Goal: Task Accomplishment & Management: Complete application form

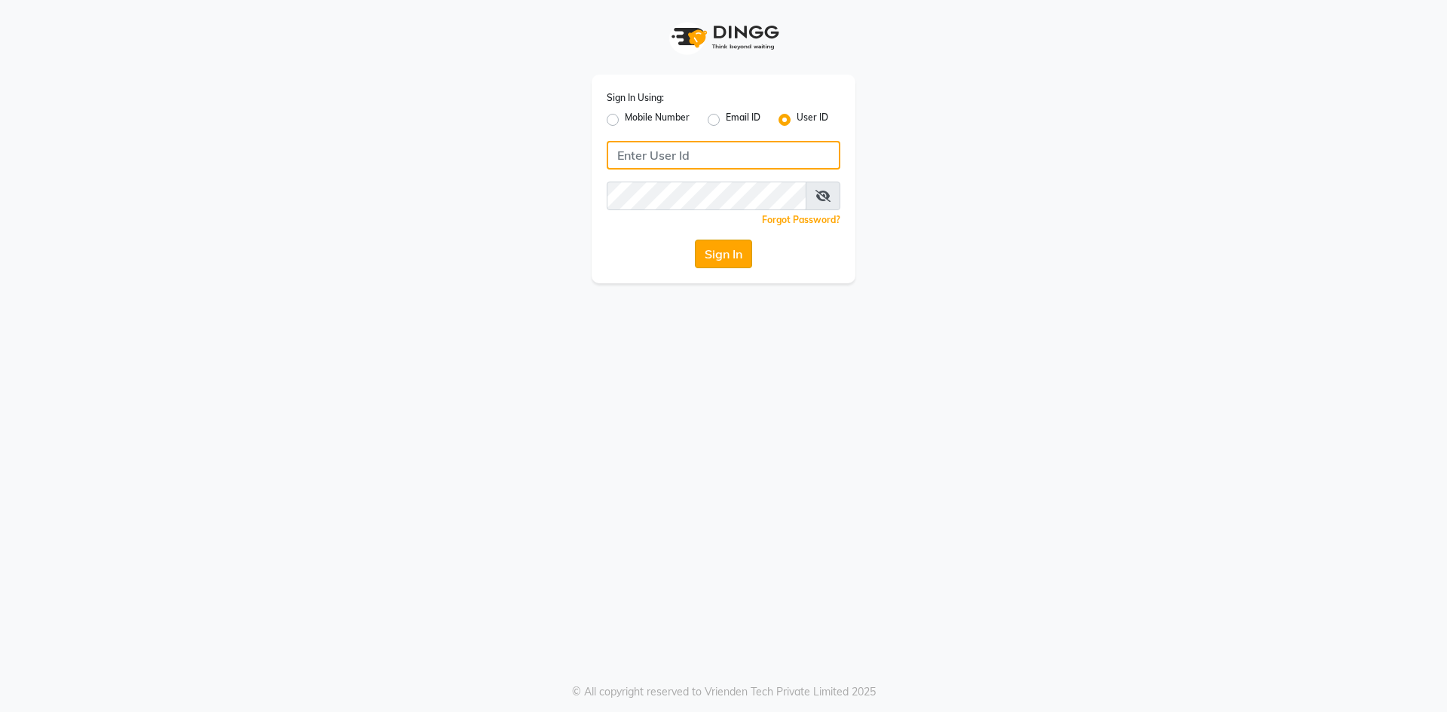
type input "[PERSON_NAME]@123"
click at [718, 257] on button "Sign In" at bounding box center [723, 254] width 57 height 29
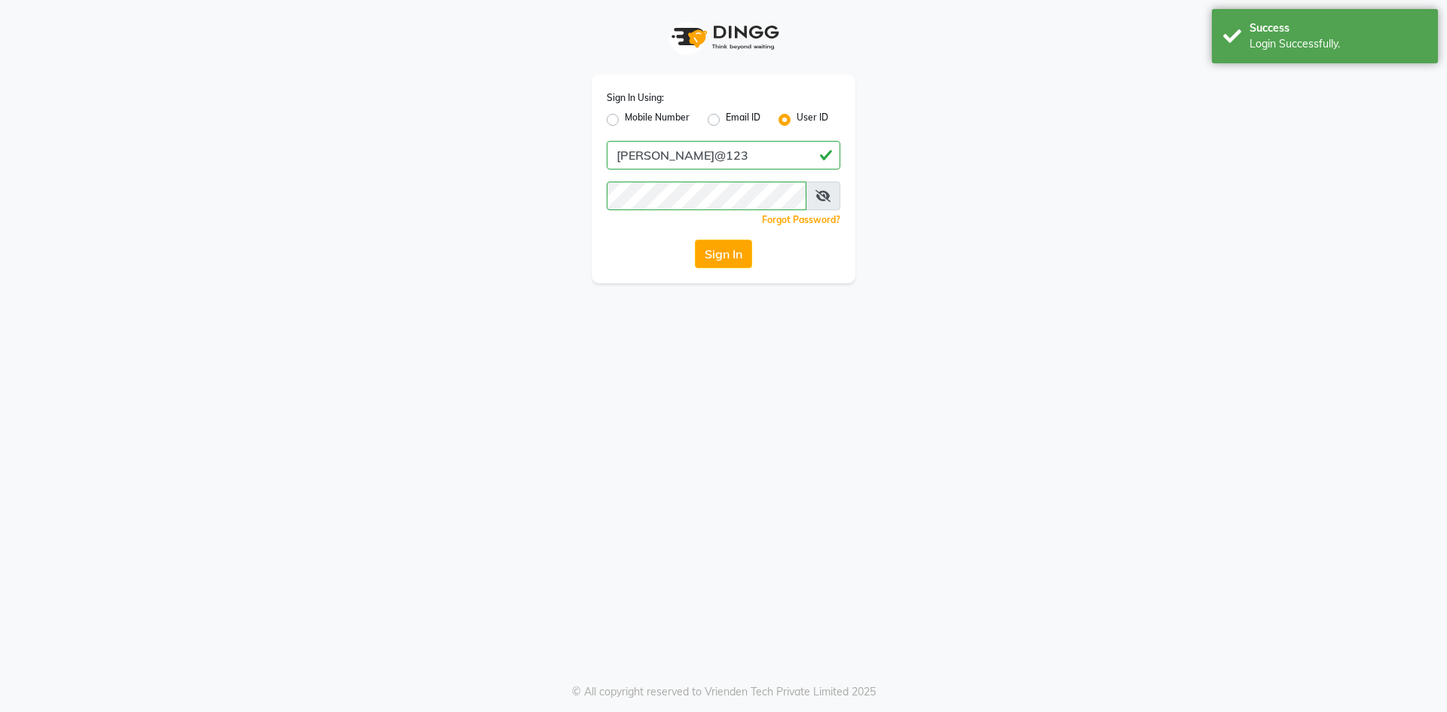
select select "service"
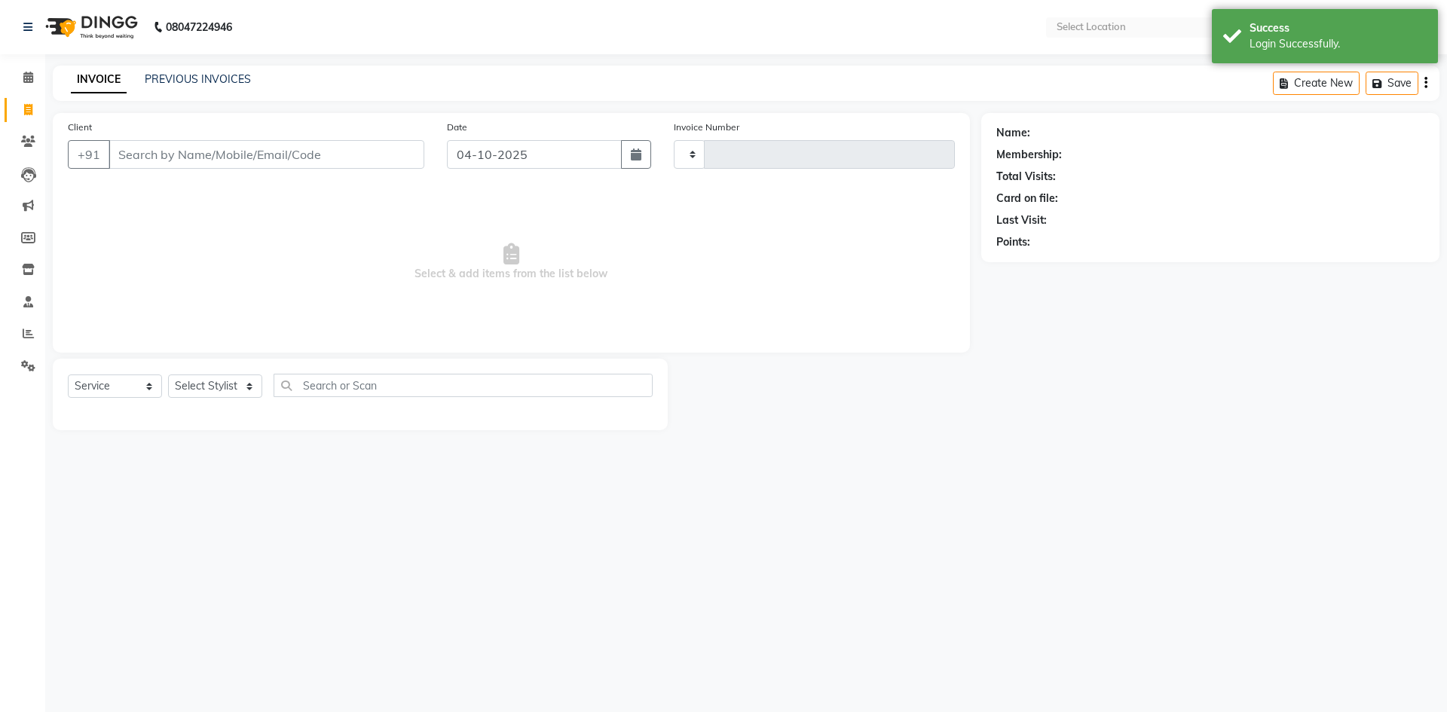
type input "0965"
select select "6614"
select select "en"
click at [277, 160] on input "Client" at bounding box center [266, 154] width 316 height 29
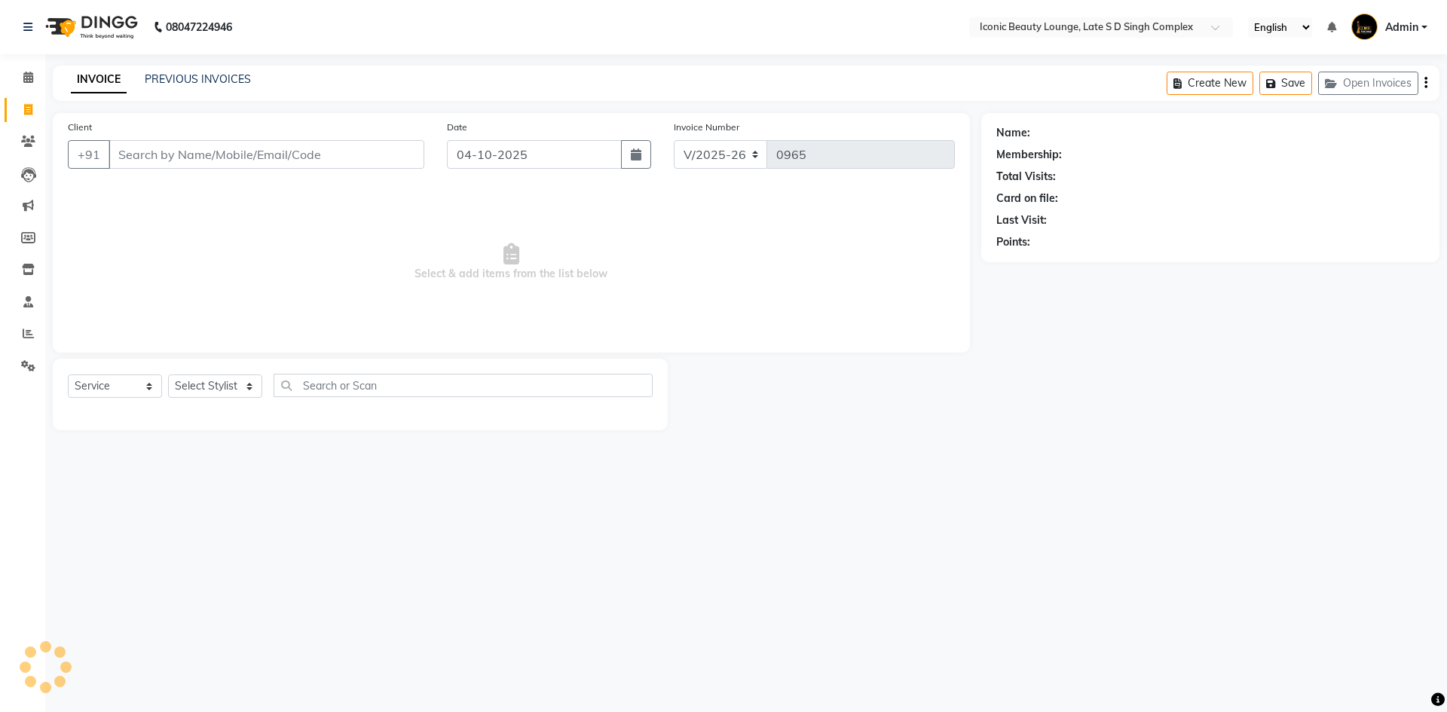
click at [228, 152] on input "Client" at bounding box center [266, 154] width 316 height 29
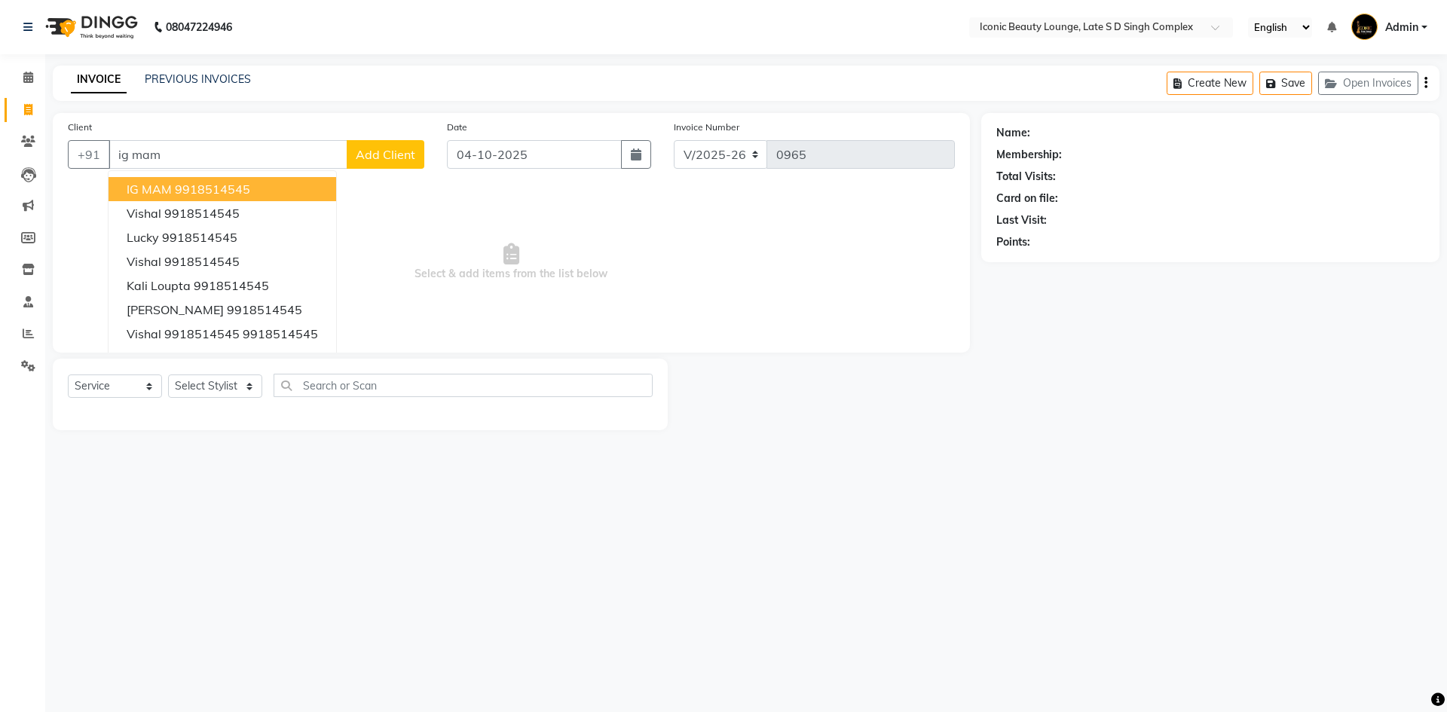
click at [228, 191] on ngb-highlight "9918514545" at bounding box center [212, 189] width 75 height 15
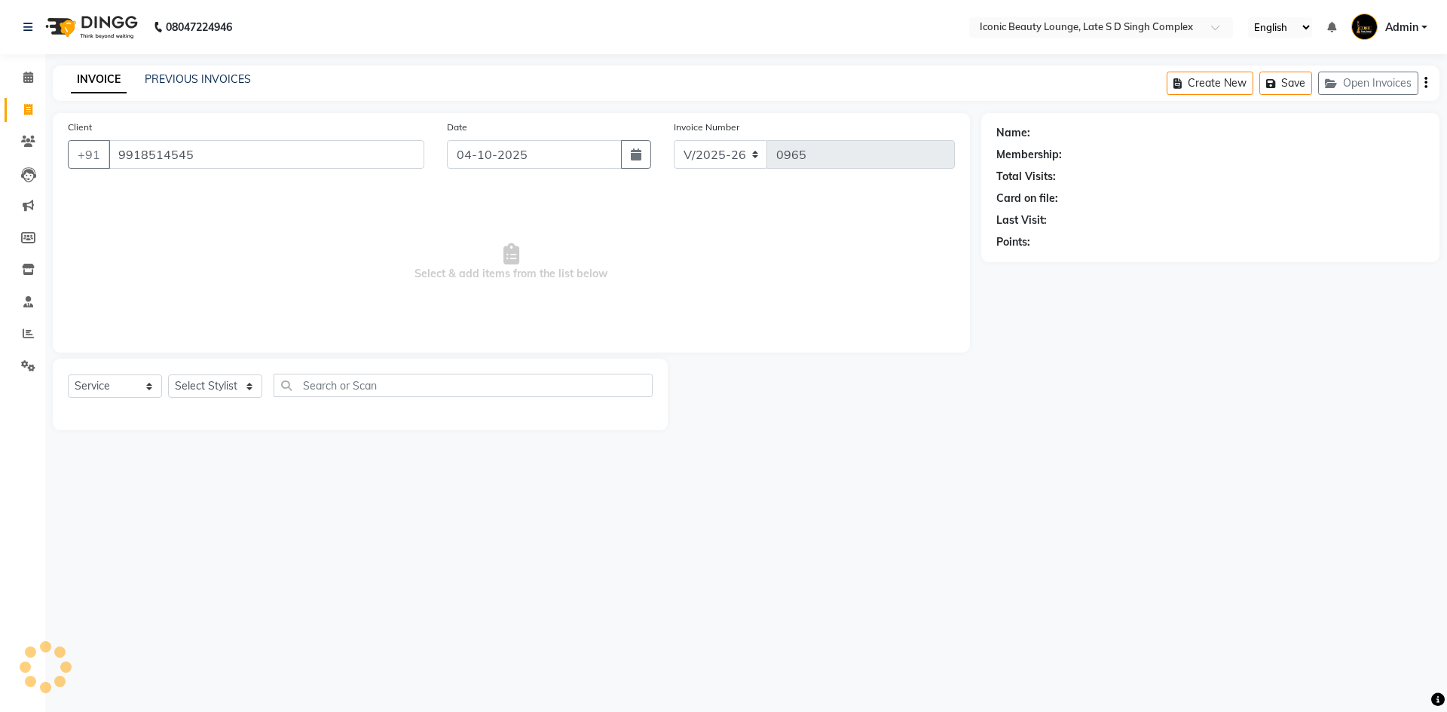
type input "9918514545"
click at [226, 390] on select "Select Stylist [PERSON_NAME] [PERSON_NAME] [PERSON_NAME] [PERSON_NAME] [PERSON_…" at bounding box center [215, 385] width 94 height 23
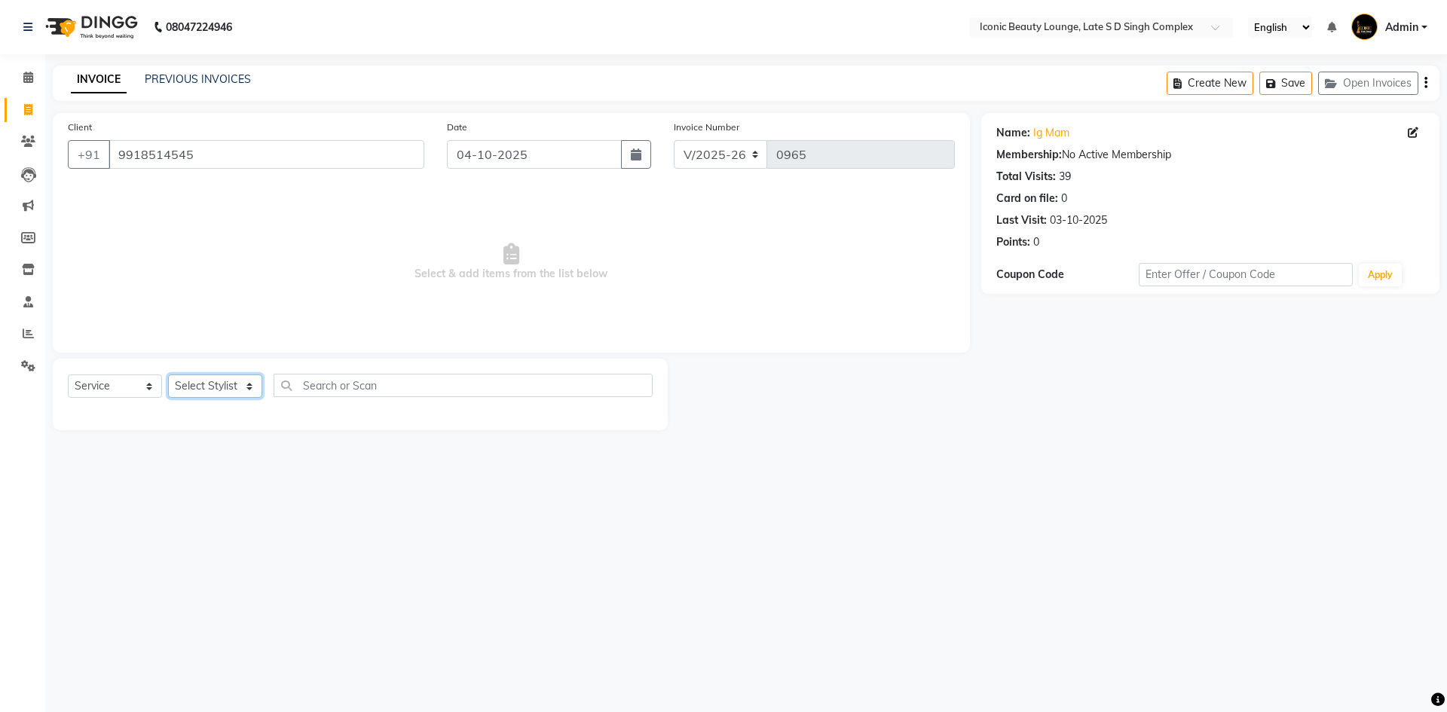
select select "50974"
click at [168, 374] on select "Select Stylist [PERSON_NAME] [PERSON_NAME] [PERSON_NAME] [PERSON_NAME] [PERSON_…" at bounding box center [215, 385] width 94 height 23
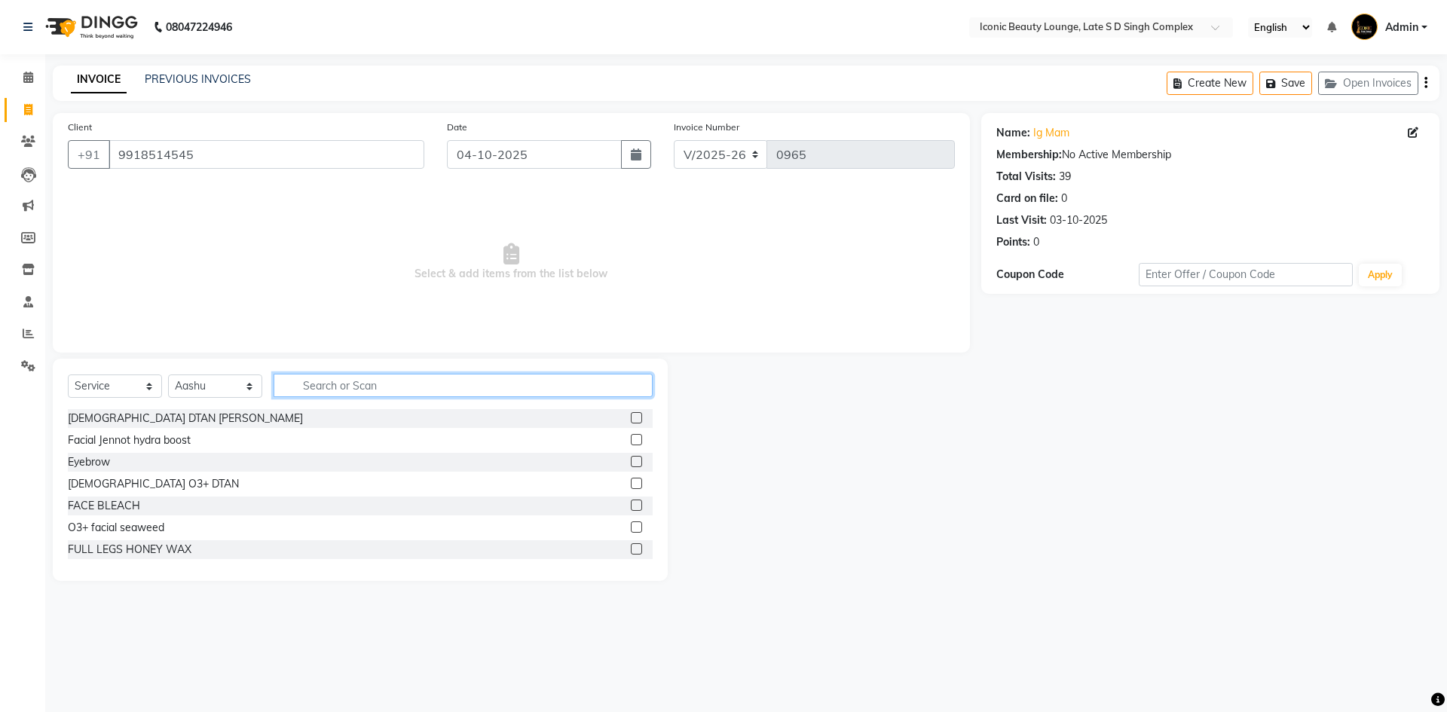
click at [420, 395] on input "text" at bounding box center [463, 385] width 379 height 23
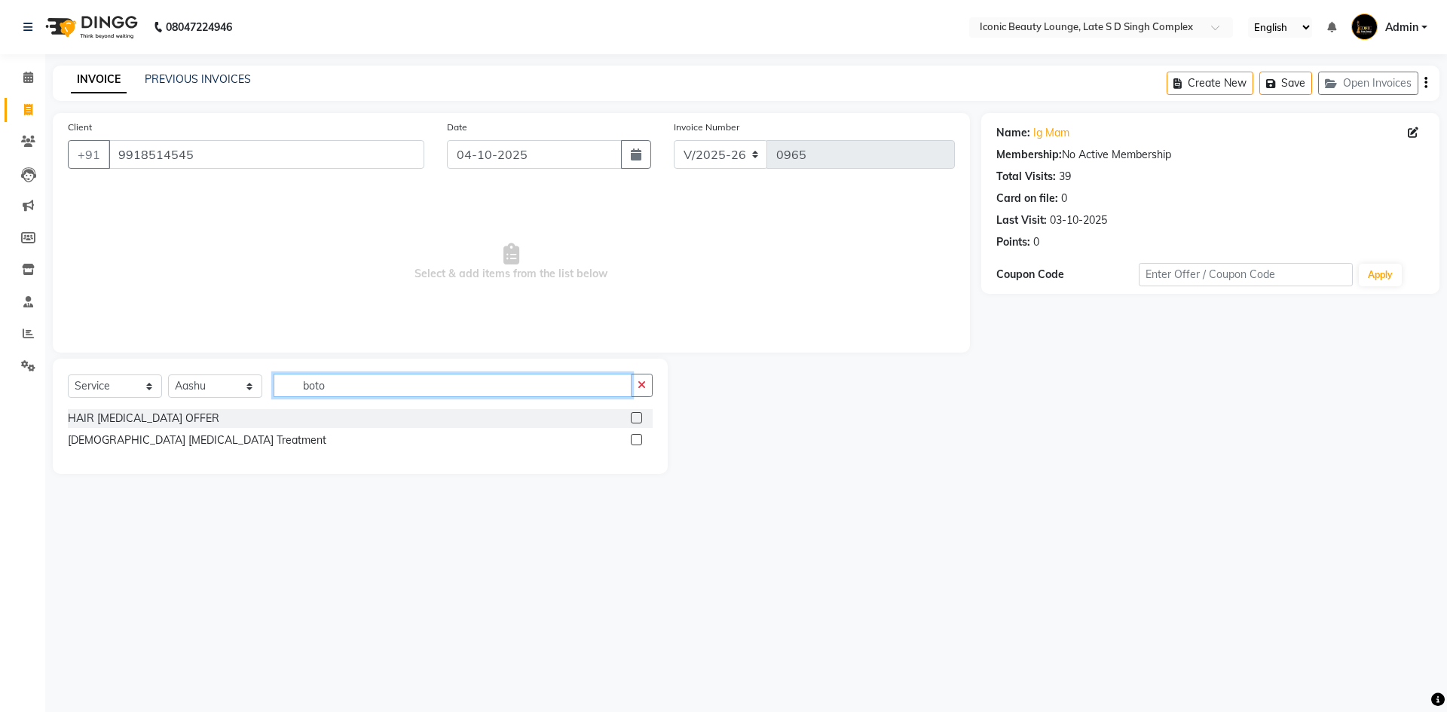
type input "boto"
click at [637, 440] on label at bounding box center [636, 439] width 11 height 11
click at [637, 440] on input "checkbox" at bounding box center [636, 440] width 10 height 10
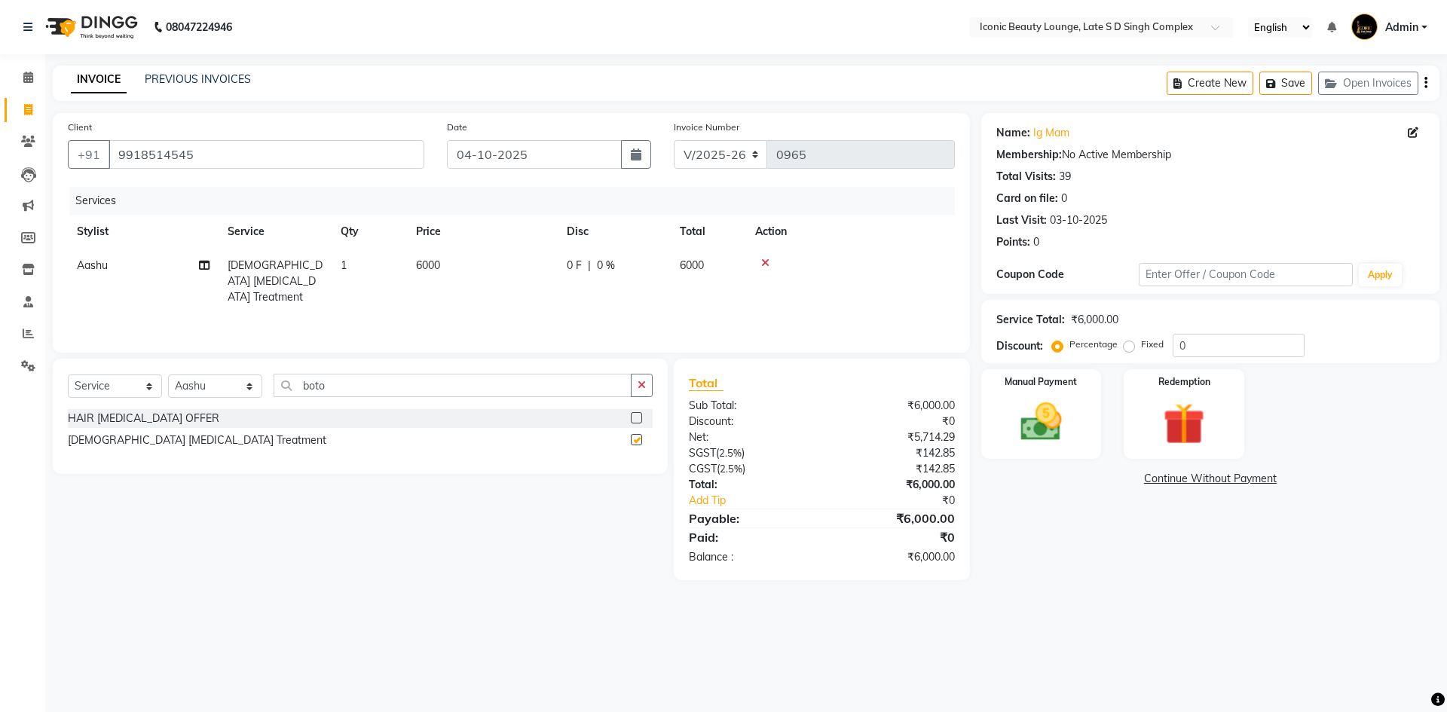
checkbox input "false"
drag, startPoint x: 597, startPoint y: 243, endPoint x: 596, endPoint y: 279, distance: 35.4
click at [597, 253] on table "Stylist Service Qty Price Disc Total Action [PERSON_NAME] [DEMOGRAPHIC_DATA] [M…" at bounding box center [511, 264] width 887 height 99
click at [619, 266] on div "0 F | 0 %" at bounding box center [614, 266] width 95 height 16
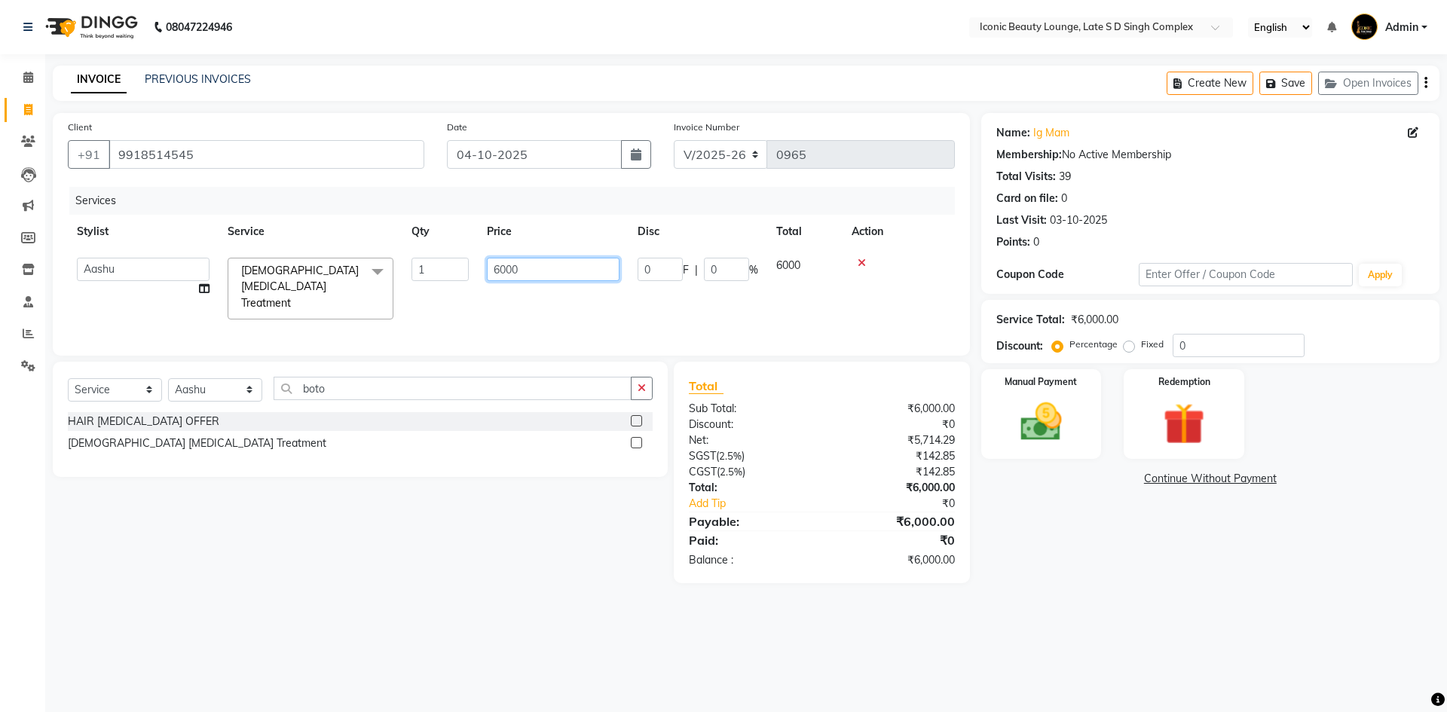
click at [597, 269] on input "6000" at bounding box center [553, 269] width 133 height 23
type input "6"
type input "5000"
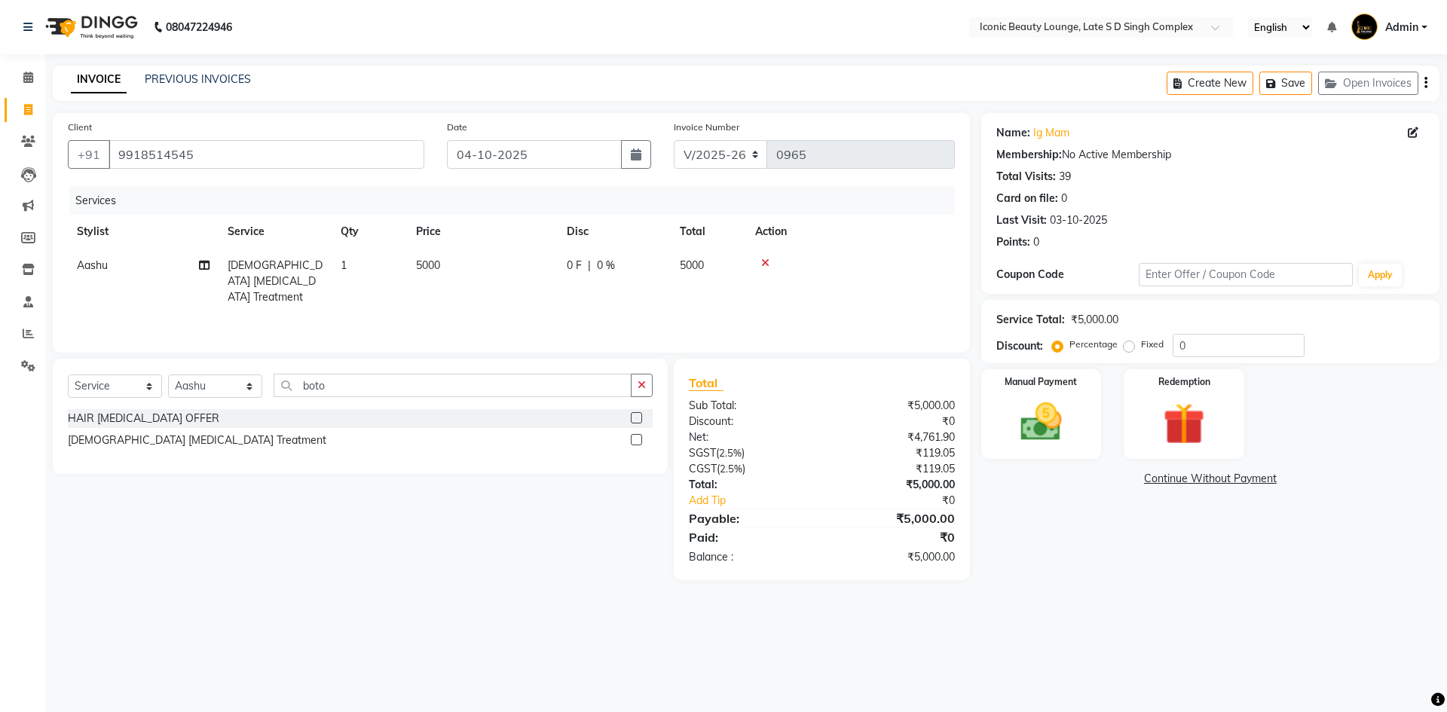
click at [729, 267] on td "5000" at bounding box center [708, 282] width 75 height 66
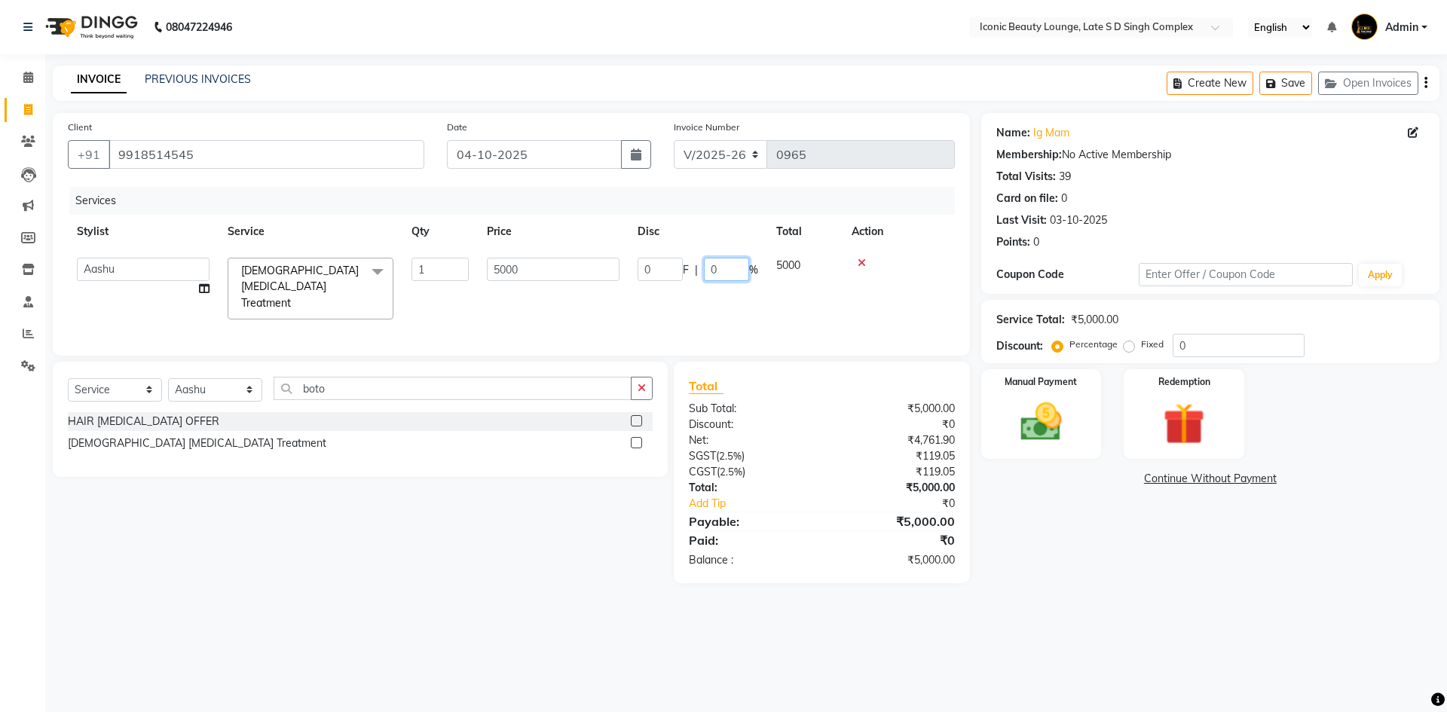
click at [729, 267] on input "0" at bounding box center [726, 269] width 45 height 23
type input "50"
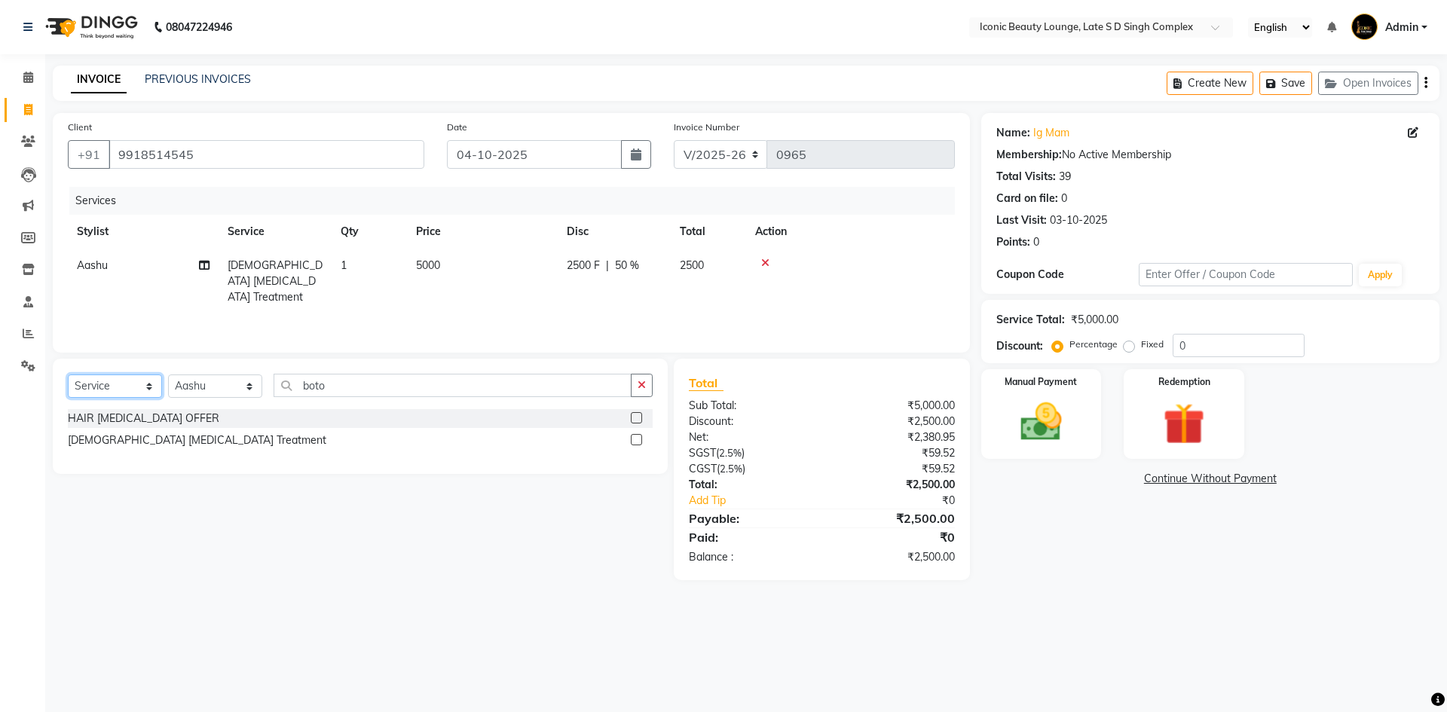
drag, startPoint x: 110, startPoint y: 383, endPoint x: 103, endPoint y: 395, distance: 13.8
click at [110, 383] on select "Select Service Product Membership Package Voucher Prepaid Gift Card" at bounding box center [115, 385] width 94 height 23
select select "product"
click at [68, 374] on select "Select Service Product Membership Package Voucher Prepaid Gift Card" at bounding box center [115, 385] width 94 height 23
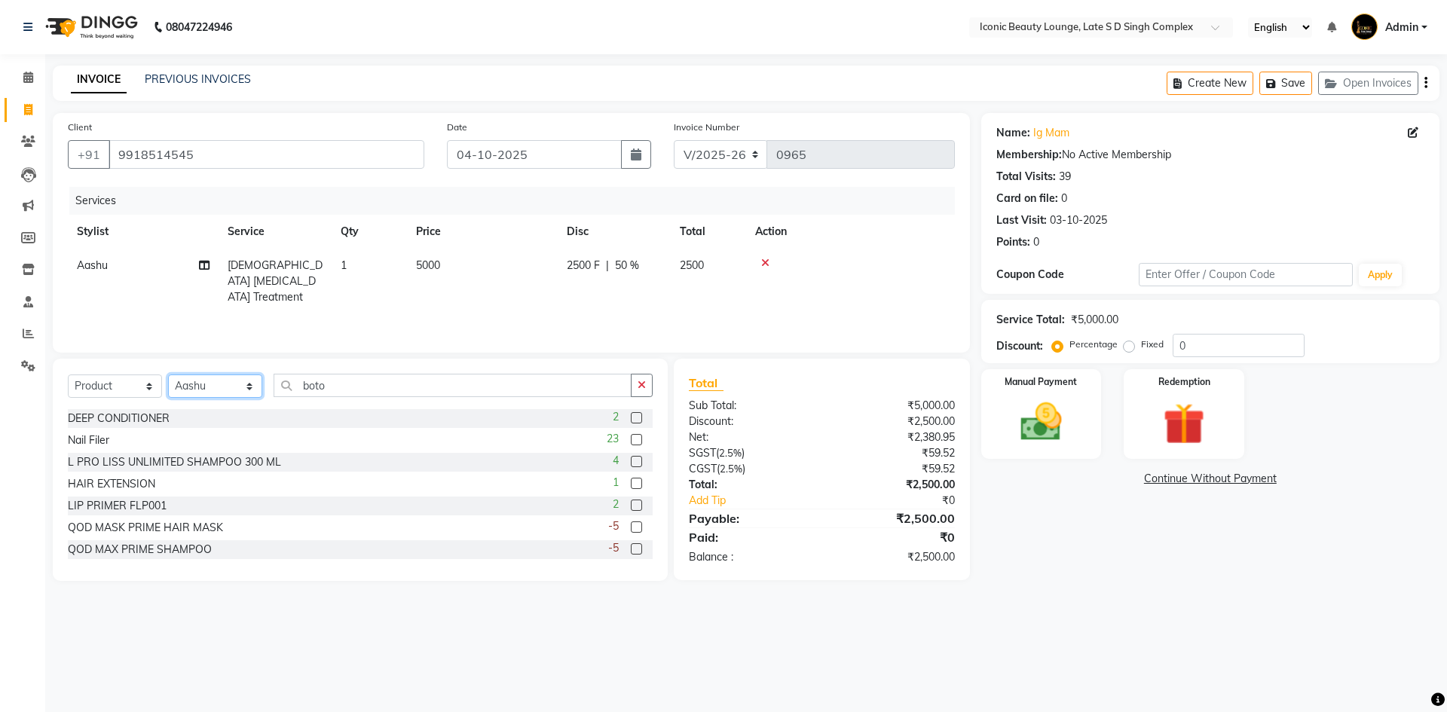
click at [200, 379] on select "Select Stylist [PERSON_NAME] [PERSON_NAME] [PERSON_NAME] [PERSON_NAME] [PERSON_…" at bounding box center [215, 385] width 94 height 23
click at [408, 373] on div "Select Service Product Membership Package Voucher Prepaid Gift Card Select Styl…" at bounding box center [360, 470] width 615 height 222
click at [419, 387] on input "boto" at bounding box center [453, 385] width 358 height 23
type input "b"
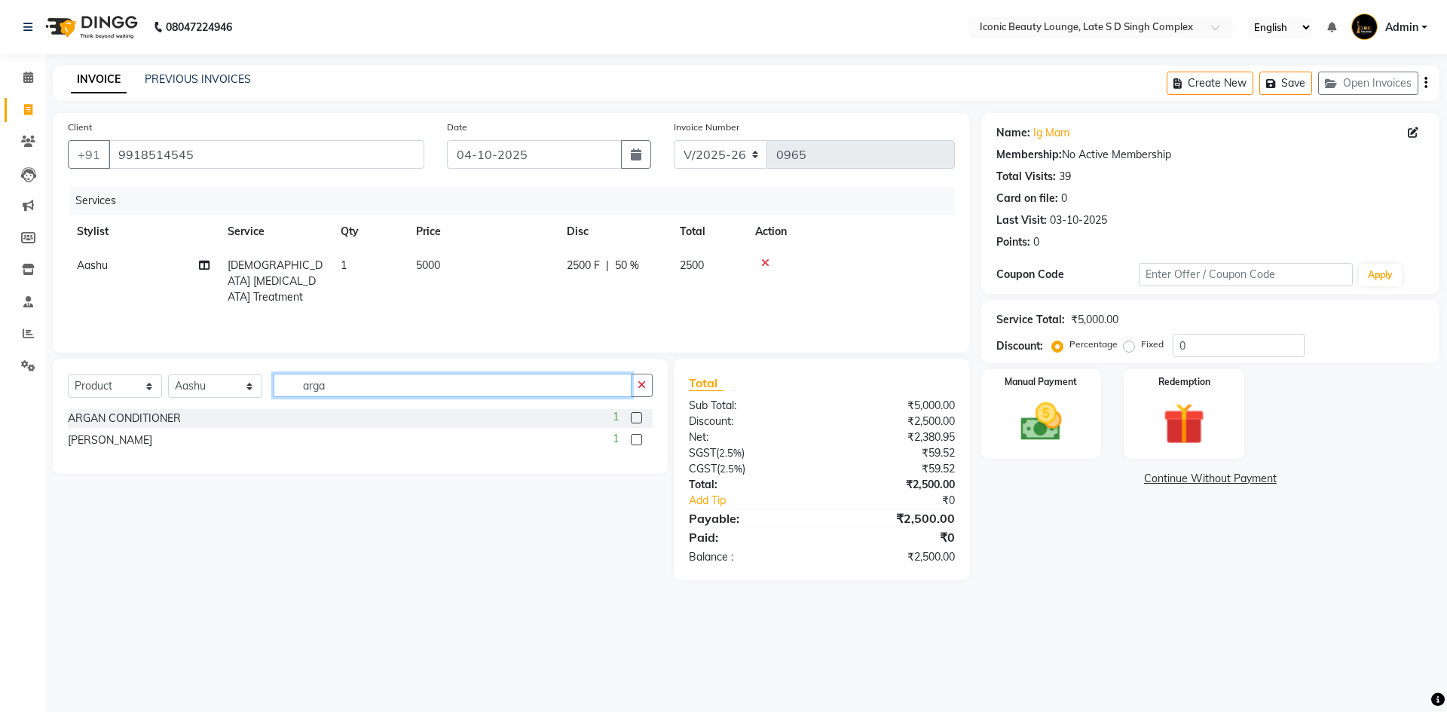
type input "arga"
click at [638, 414] on label at bounding box center [636, 417] width 11 height 11
click at [638, 414] on input "checkbox" at bounding box center [636, 419] width 10 height 10
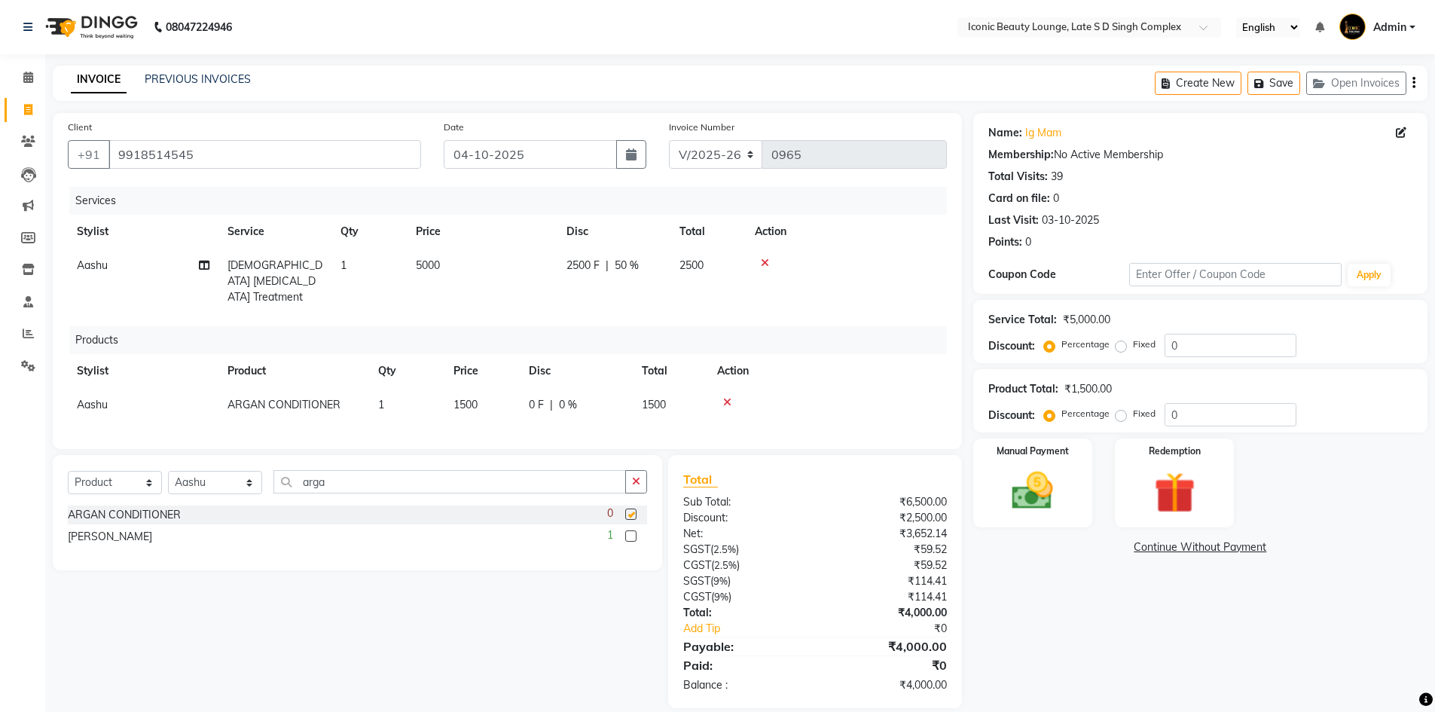
checkbox input "false"
click at [632, 533] on label at bounding box center [630, 535] width 11 height 11
click at [632, 533] on input "checkbox" at bounding box center [630, 537] width 10 height 10
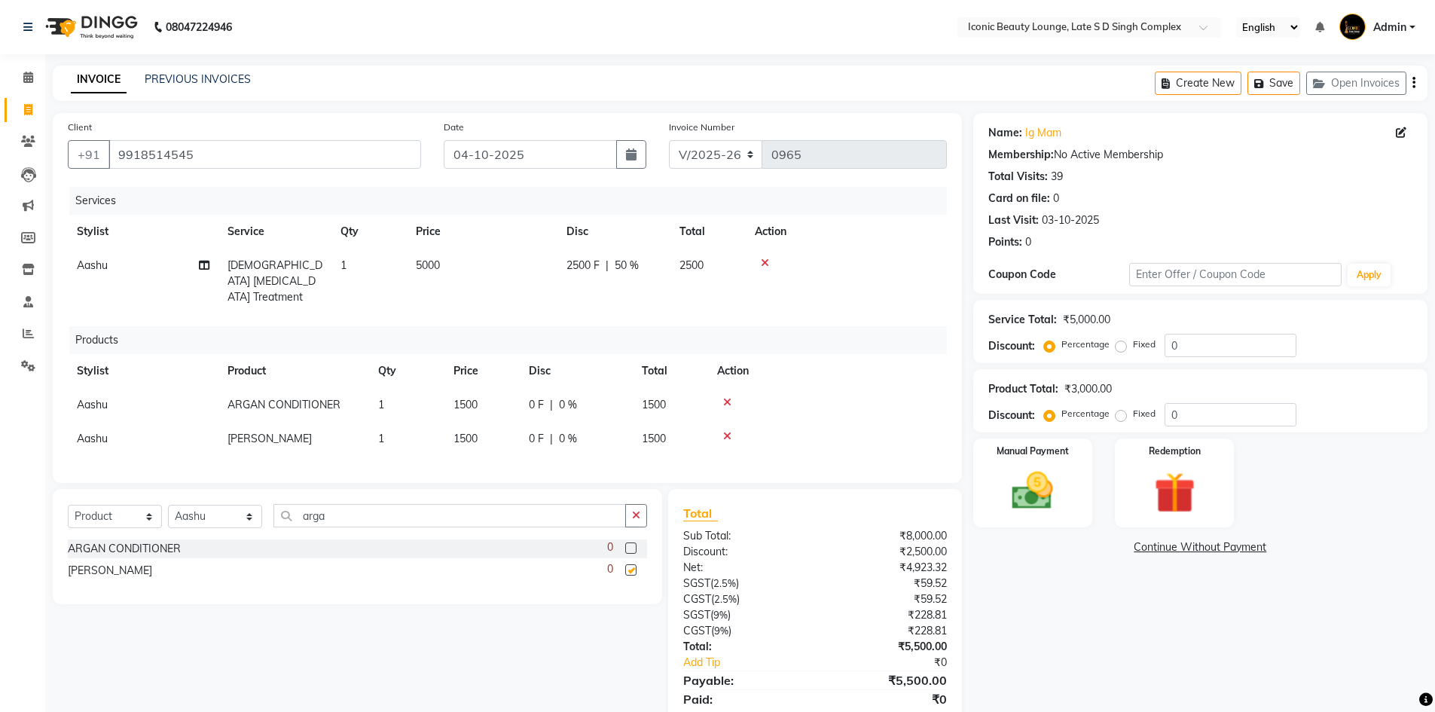
checkbox input "false"
click at [824, 591] on div "₹59.52" at bounding box center [886, 599] width 143 height 16
click at [1046, 482] on img at bounding box center [1032, 490] width 69 height 49
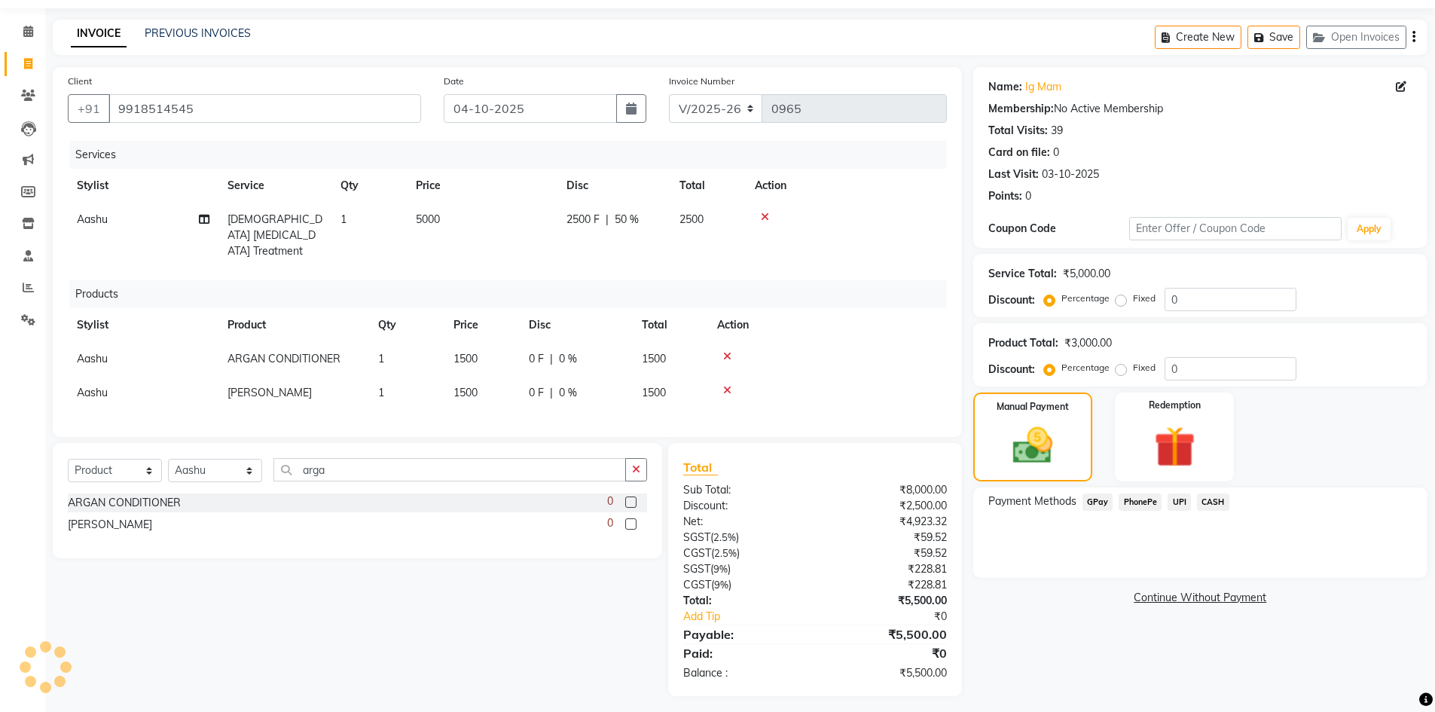
scroll to position [48, 0]
click at [1177, 497] on span "UPI" at bounding box center [1179, 499] width 23 height 17
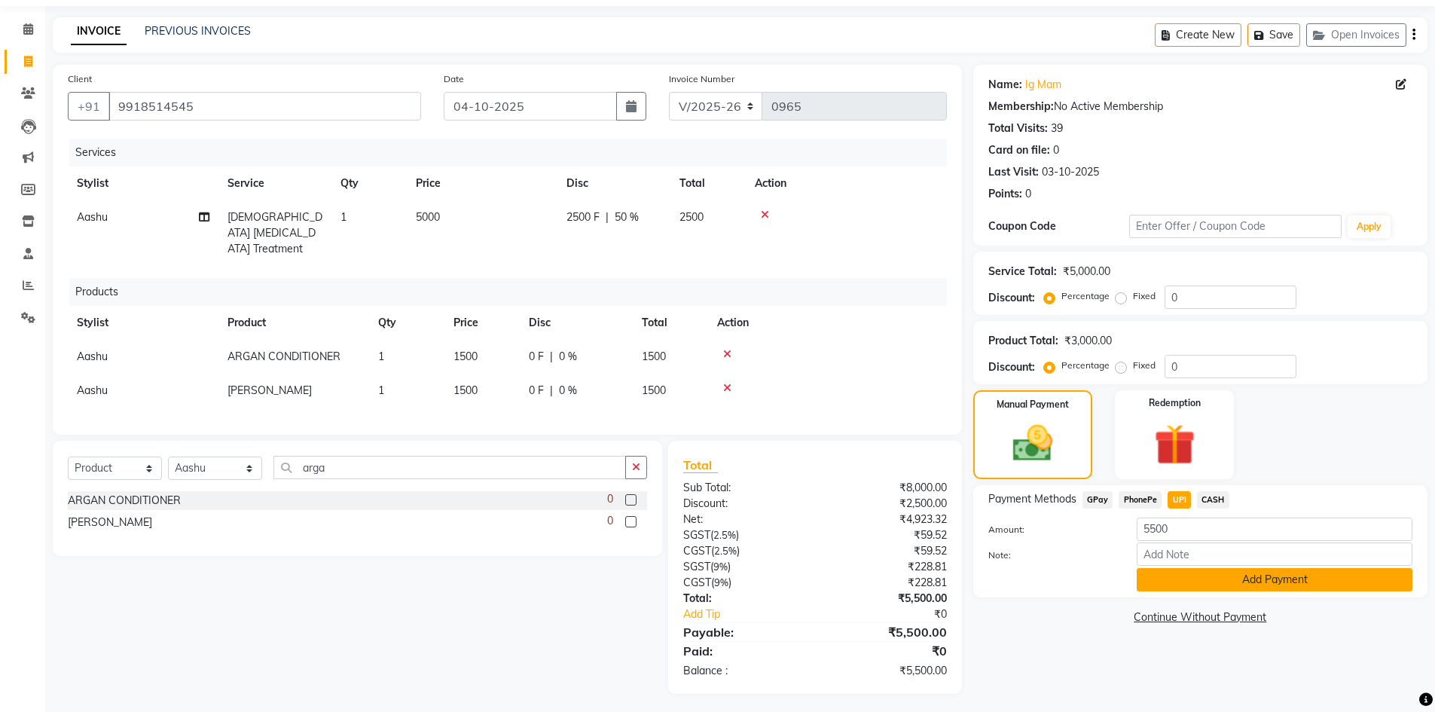
click at [1227, 577] on button "Add Payment" at bounding box center [1275, 579] width 276 height 23
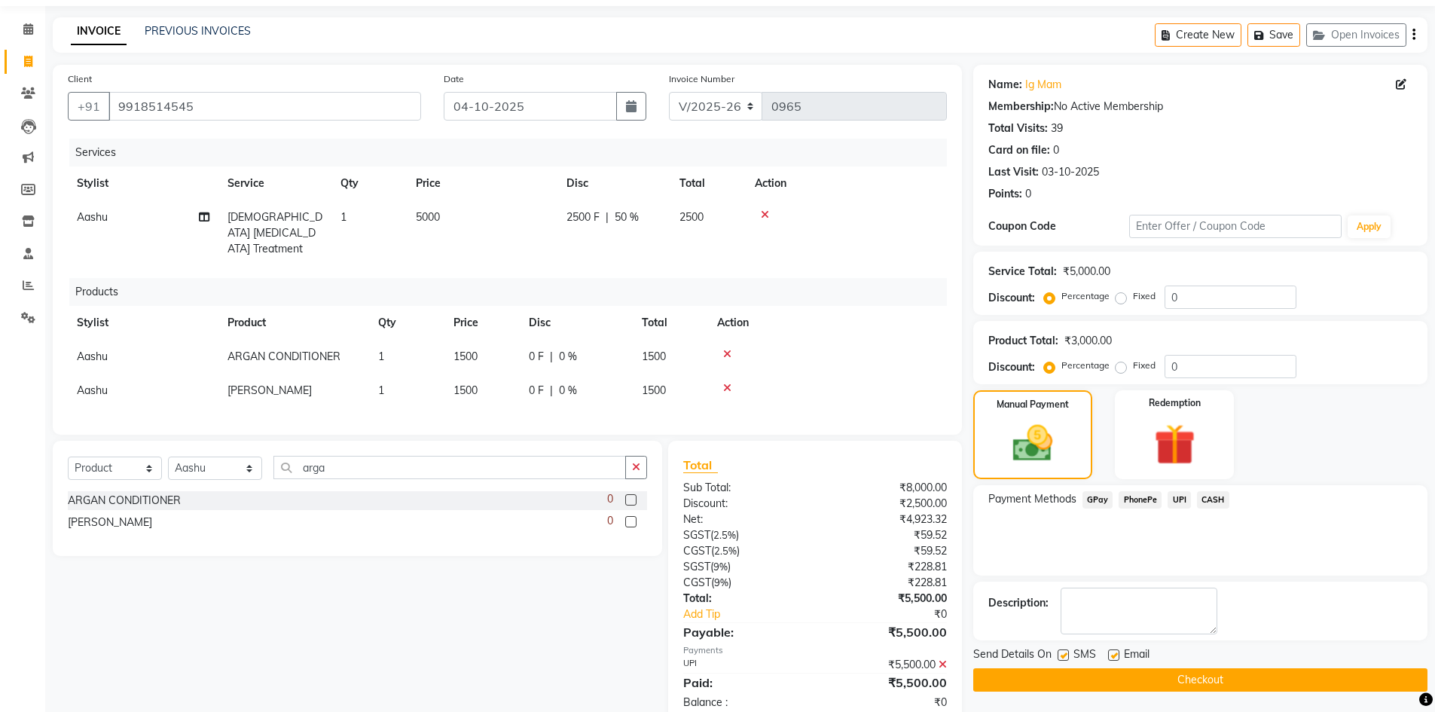
click at [1117, 686] on button "Checkout" at bounding box center [1200, 679] width 454 height 23
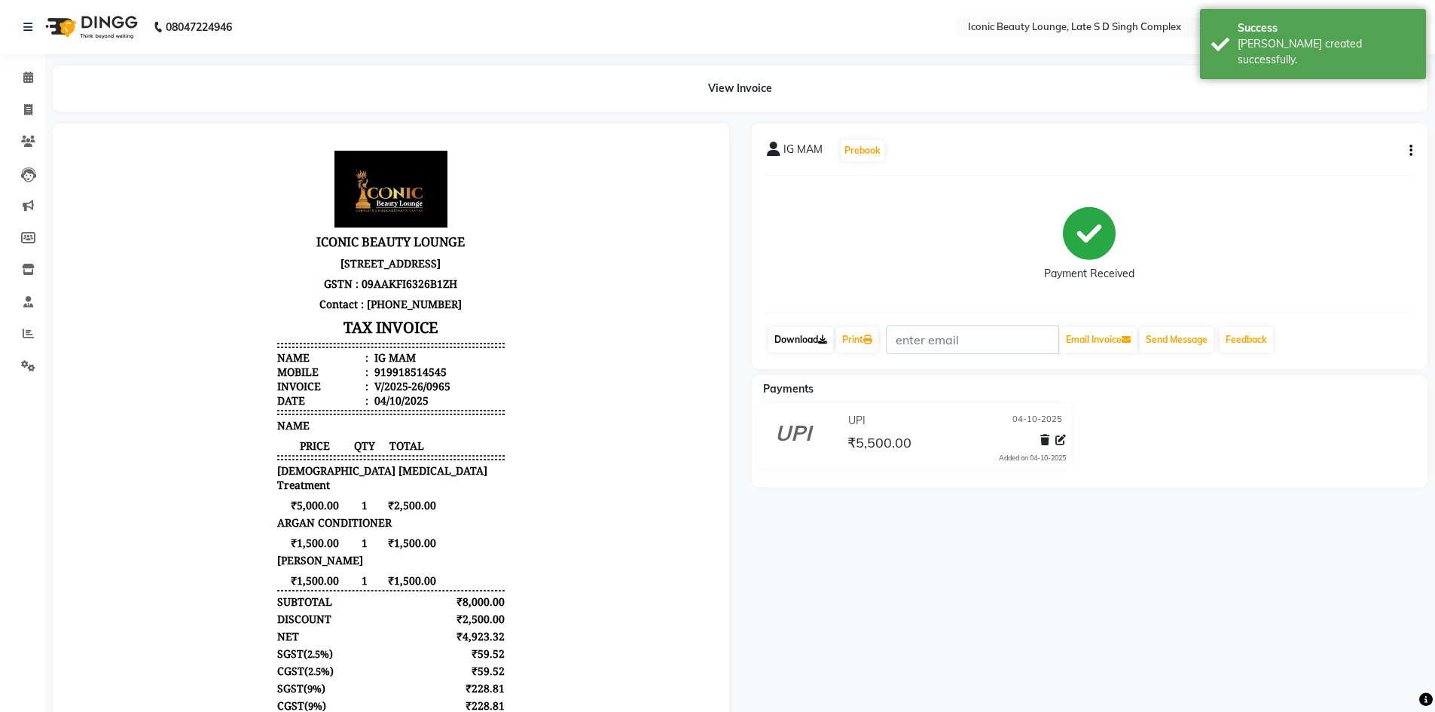
drag, startPoint x: 815, startPoint y: 341, endPoint x: 828, endPoint y: 340, distance: 12.9
click at [815, 341] on link "Download" at bounding box center [801, 340] width 65 height 26
drag, startPoint x: 837, startPoint y: 339, endPoint x: 851, endPoint y: 337, distance: 14.5
click at [844, 338] on div "Print" at bounding box center [857, 339] width 45 height 29
click at [851, 337] on link "Print" at bounding box center [857, 340] width 42 height 26
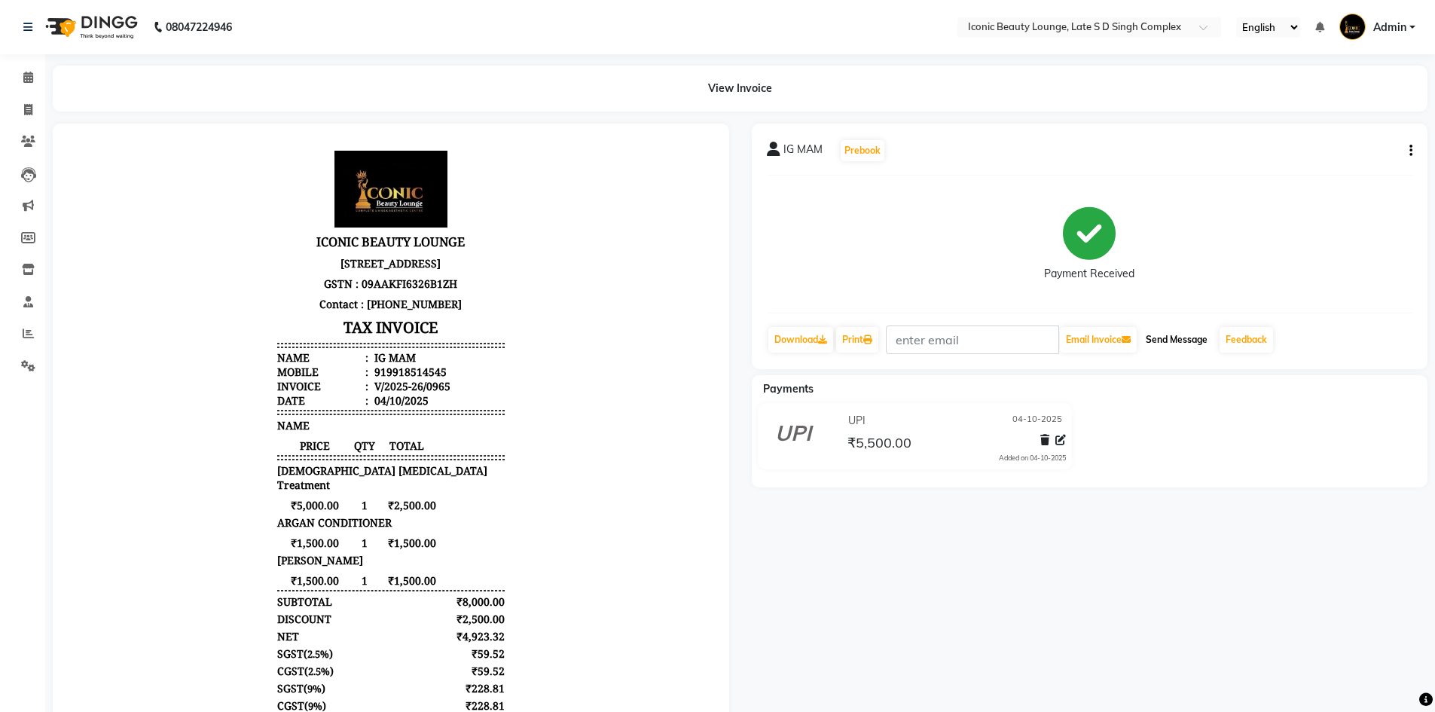
click at [1183, 330] on button "Send Message" at bounding box center [1177, 340] width 74 height 26
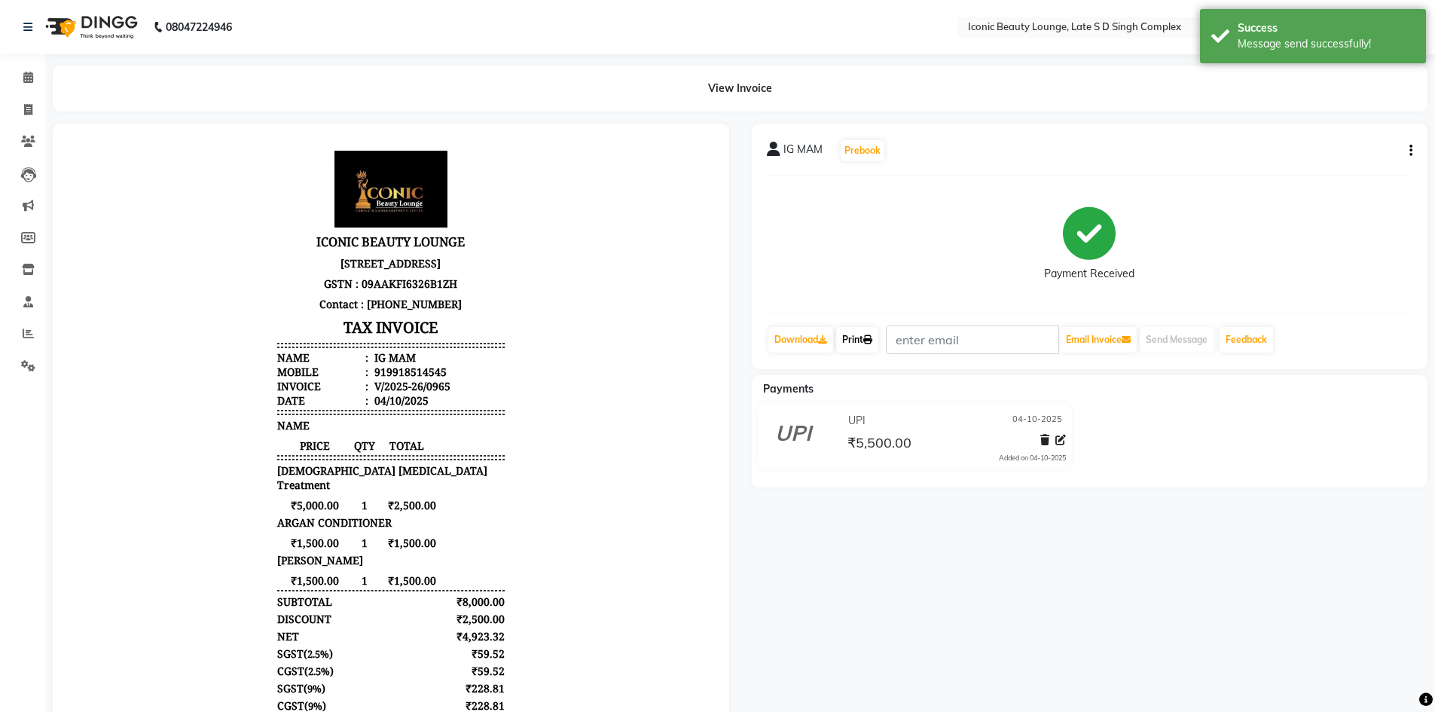
click at [866, 338] on link "Print" at bounding box center [857, 340] width 42 height 26
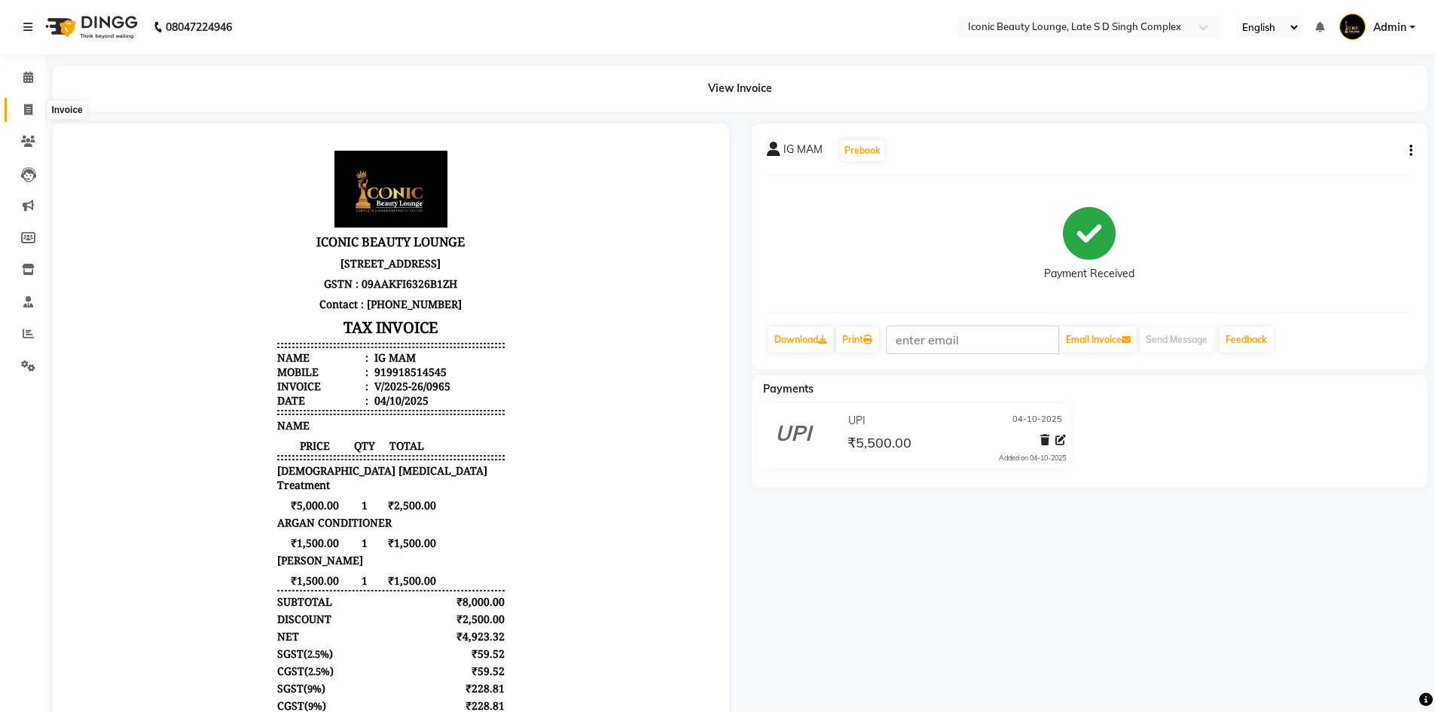
click at [25, 108] on icon at bounding box center [28, 109] width 8 height 11
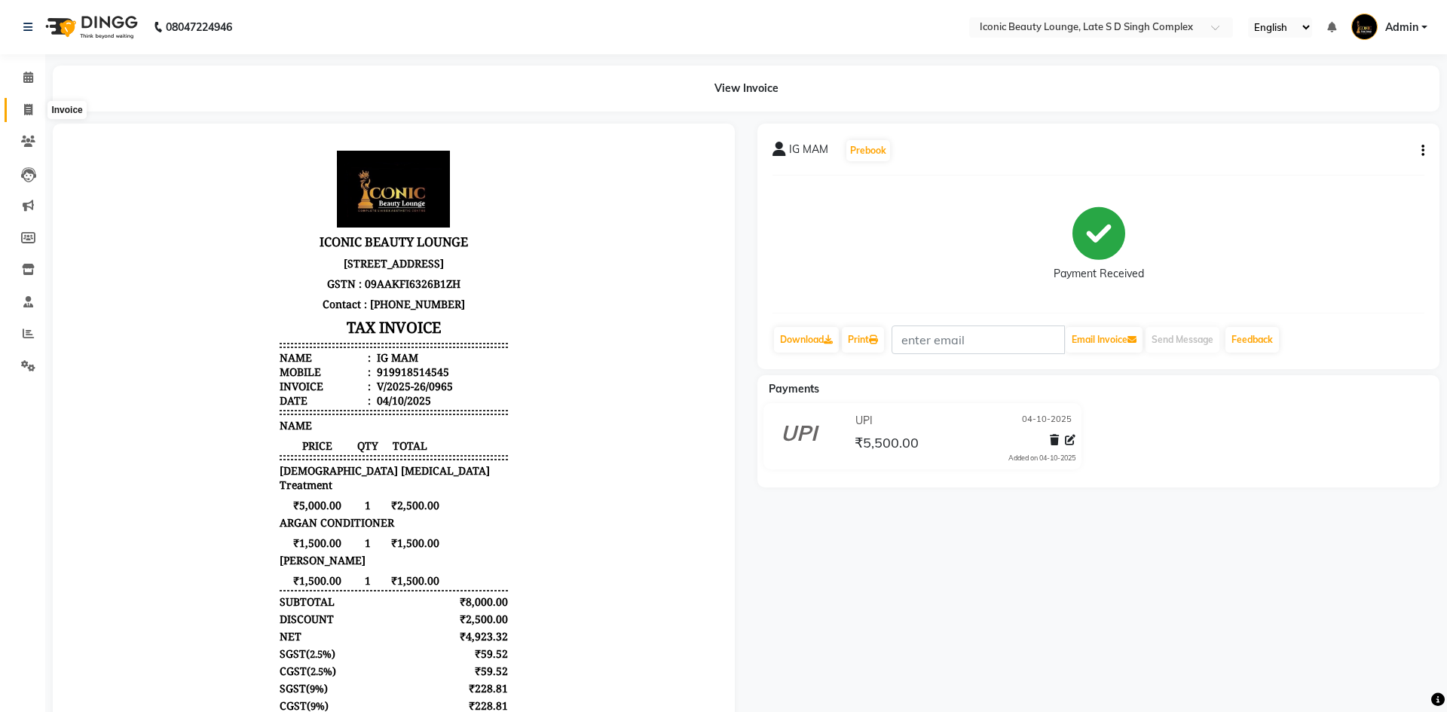
select select "service"
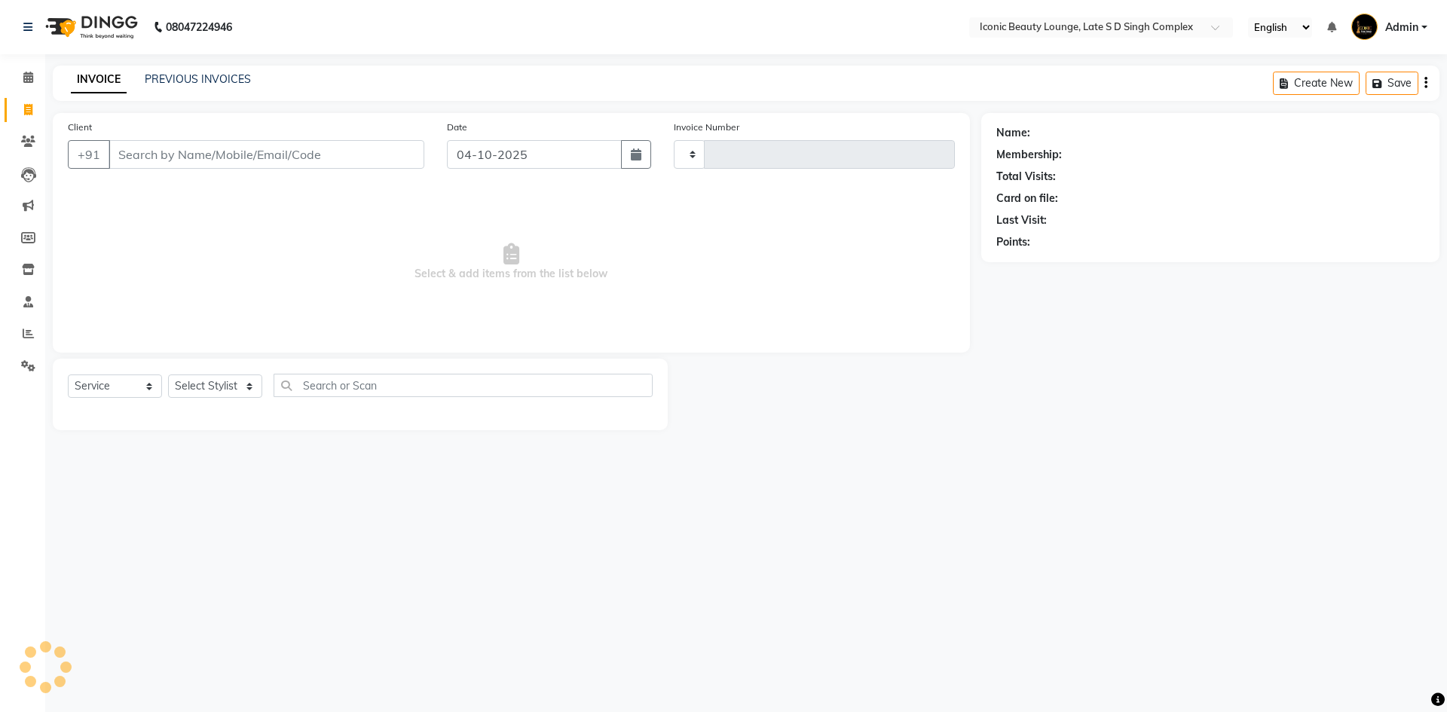
type input "0966"
select select "6614"
click at [29, 108] on icon at bounding box center [28, 109] width 8 height 11
select select "service"
type input "0966"
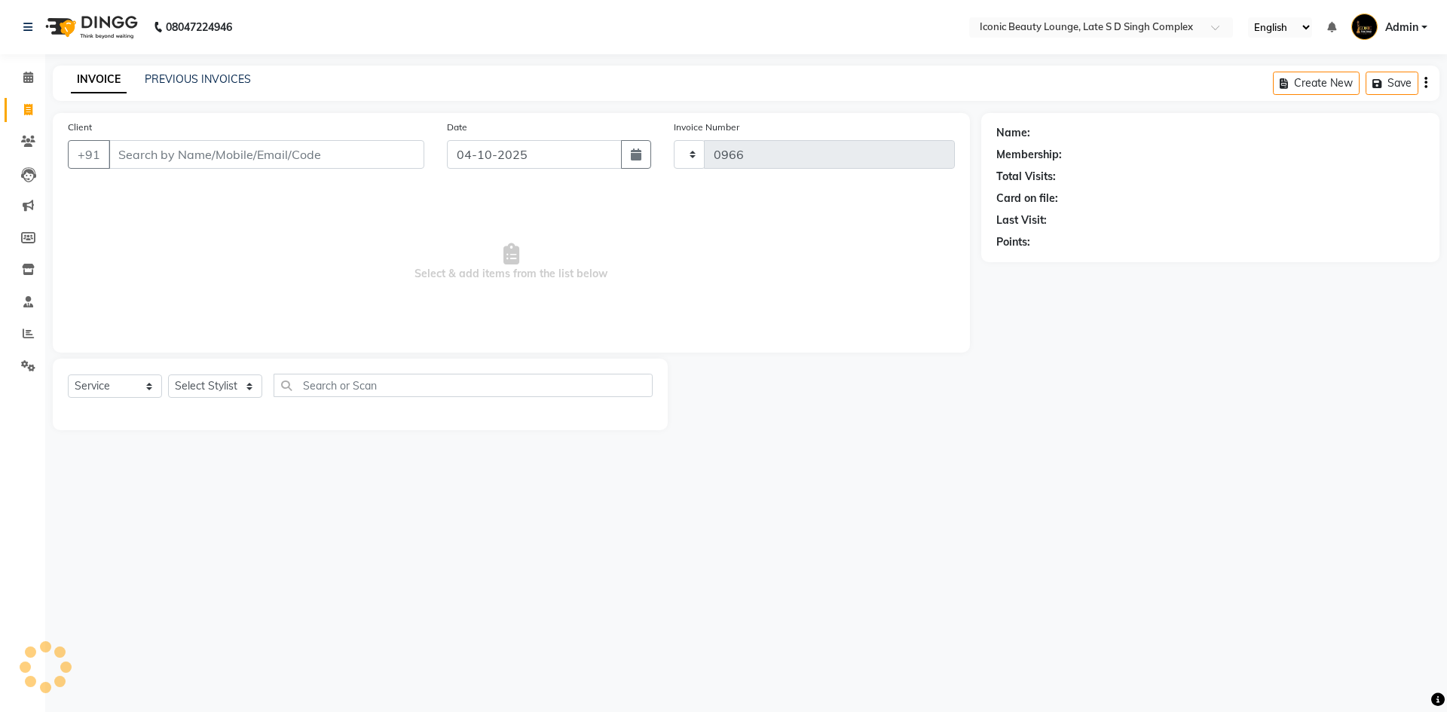
select select "6614"
